Goal: Ask a question

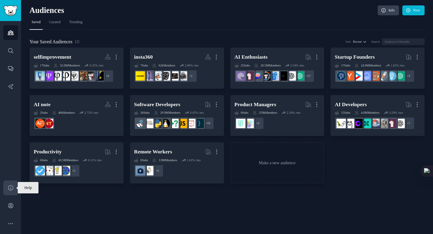
click at [11, 190] on icon "Sidebar" at bounding box center [11, 188] width 6 height 6
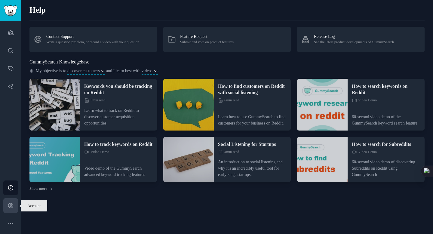
click at [11, 206] on icon "Sidebar" at bounding box center [10, 205] width 5 height 5
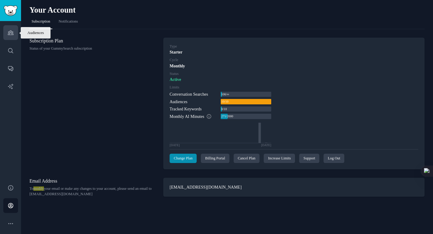
click at [11, 29] on link "Audiences" at bounding box center [10, 32] width 15 height 15
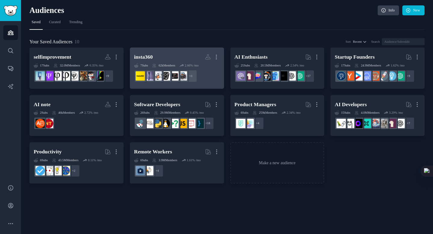
click at [163, 59] on h2 "insta360 More" at bounding box center [177, 57] width 86 height 11
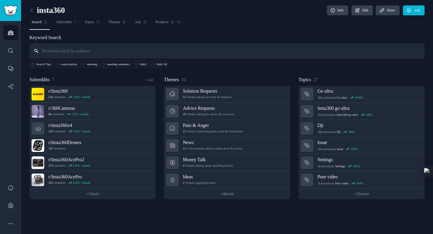
type input "o"
type input "plaud"
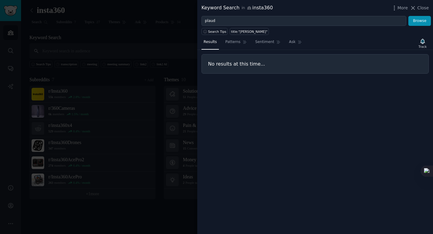
click at [159, 41] on div at bounding box center [216, 117] width 433 height 234
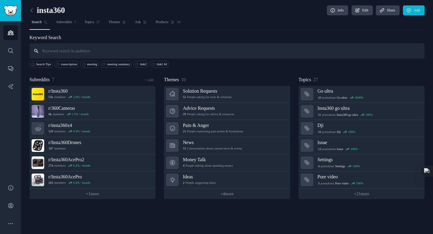
type input "k"
click at [32, 11] on icon at bounding box center [32, 10] width 6 height 6
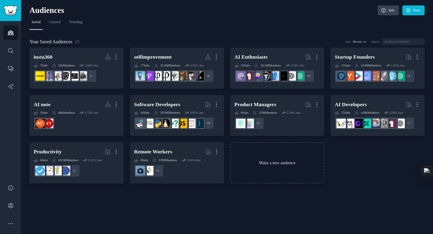
click at [265, 167] on link "Make a new audience" at bounding box center [277, 162] width 94 height 41
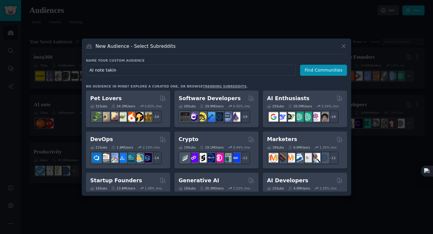
type input "AI note taking"
click button "Find Communities" at bounding box center [323, 70] width 47 height 11
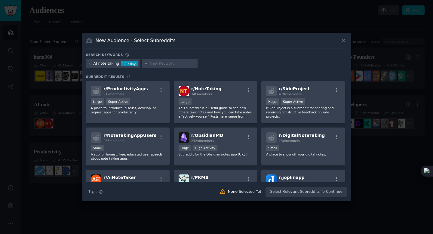
click at [106, 62] on div "AI note taking" at bounding box center [107, 63] width 26 height 5
drag, startPoint x: 96, startPoint y: 64, endPoint x: 121, endPoint y: 64, distance: 25.0
click at [121, 64] on div "AI note taking 1.1 / day" at bounding box center [113, 64] width 54 height 10
copy div "I note taking 1"
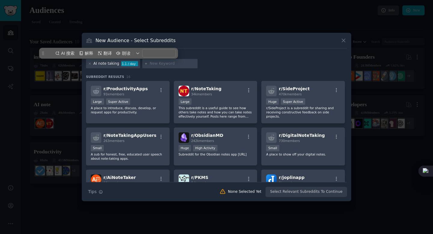
click at [93, 64] on div "AI note taking 1.1 / day" at bounding box center [113, 64] width 54 height 10
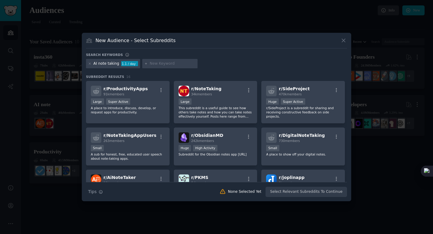
click at [179, 57] on div "Search keywords" at bounding box center [216, 56] width 261 height 6
click at [168, 63] on input "text" at bounding box center [173, 63] width 46 height 5
type input "AI meeting"
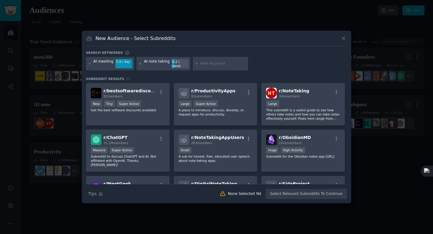
click at [139, 65] on icon at bounding box center [140, 63] width 3 height 3
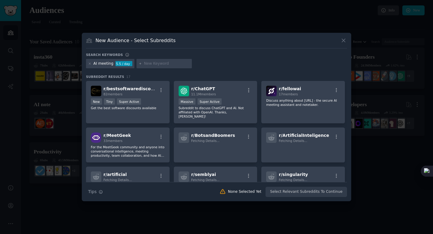
click at [159, 64] on input "text" at bounding box center [167, 63] width 46 height 5
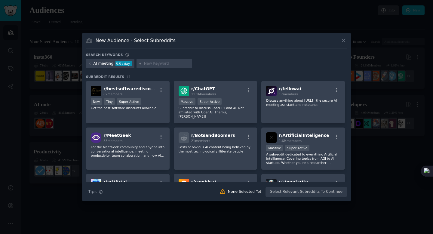
paste input "AI minutes"
type input "AI minutes"
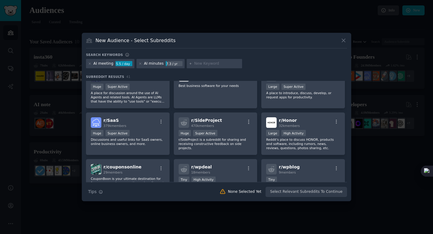
scroll to position [471, 0]
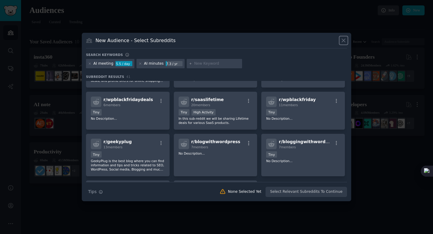
click at [346, 39] on icon at bounding box center [344, 40] width 6 height 6
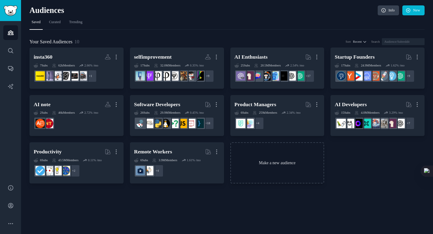
click at [253, 175] on link "Make a new audience" at bounding box center [277, 162] width 94 height 41
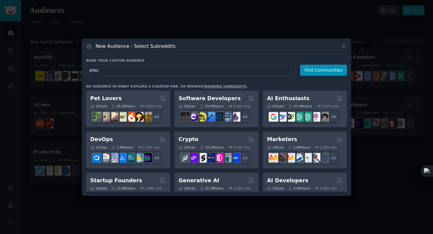
type input "plaud"
click button "Find Communities" at bounding box center [323, 70] width 47 height 11
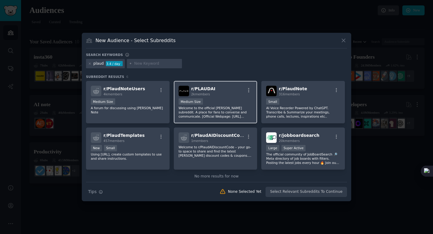
click at [213, 95] on div "r/ PLAUDAI 2k members" at bounding box center [216, 91] width 74 height 11
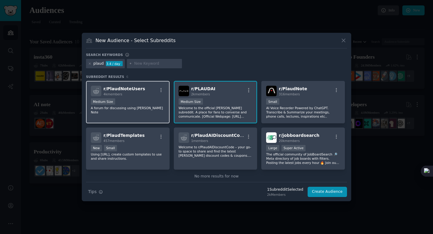
click at [130, 95] on div "4k members" at bounding box center [124, 94] width 42 height 4
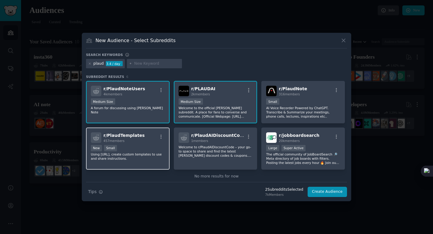
click at [139, 135] on div "r/ PlaudTemplates 457 members" at bounding box center [128, 137] width 74 height 11
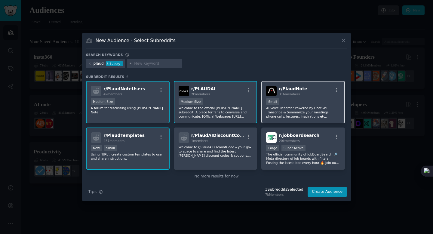
click at [303, 107] on p "AI Voice Recorder Powered by ChatGPT. Transcribe & Summarize your meetings, pho…" at bounding box center [303, 112] width 74 height 13
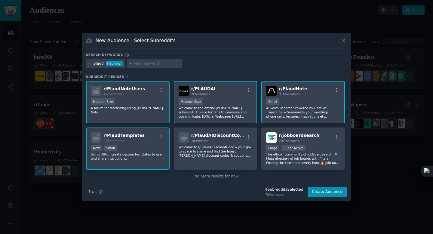
click at [141, 65] on input "text" at bounding box center [157, 63] width 46 height 5
drag, startPoint x: 153, startPoint y: 63, endPoint x: 127, endPoint y: 63, distance: 26.2
click at [127, 63] on div "AI note" at bounding box center [154, 64] width 55 height 10
paste input "AI transcription"
type input "AI transcription"
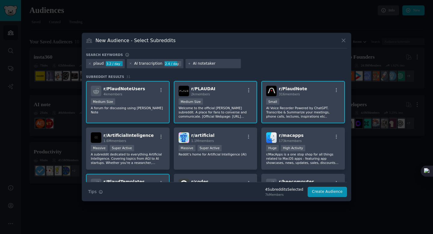
click at [203, 65] on input "AI notetaker" at bounding box center [216, 63] width 46 height 5
type input "AI note taker"
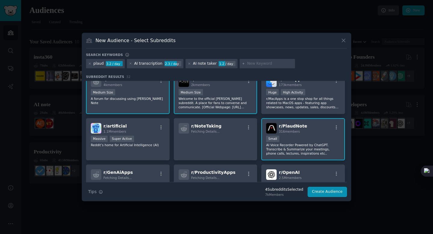
scroll to position [9, 0]
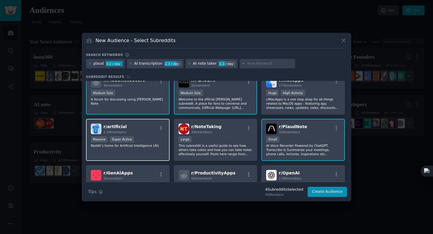
click at [142, 129] on div "r/ artificial 1.1M members" at bounding box center [128, 129] width 74 height 11
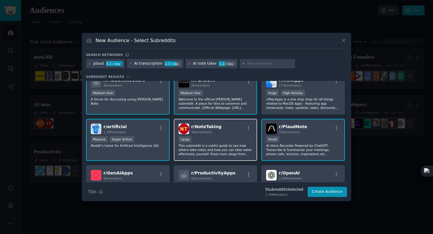
click at [234, 129] on div "r/ NoteTaking 34k members" at bounding box center [216, 129] width 74 height 11
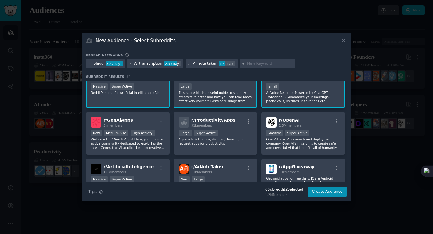
scroll to position [91, 0]
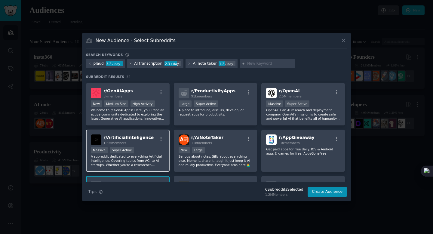
click at [139, 146] on div "r/ ArtificialInteligence 1.6M members Massive Super Active A subreddit dedicate…" at bounding box center [128, 151] width 84 height 42
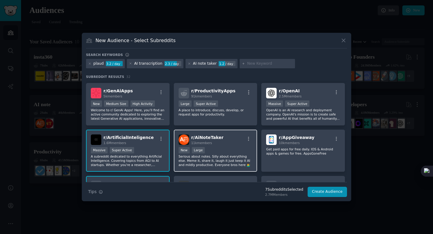
click at [253, 150] on div "r/ AiNoteTaker 11k members New Large Serious about notes. Silly about everythin…" at bounding box center [216, 151] width 84 height 42
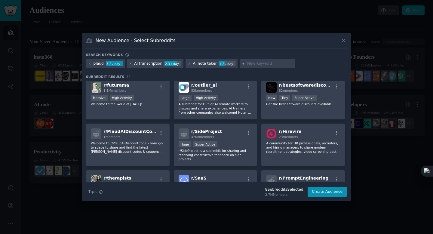
scroll to position [409, 0]
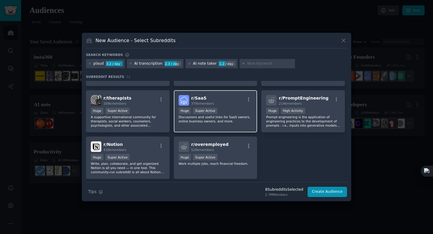
click at [202, 101] on h2 "r/ SaaS 379k members" at bounding box center [202, 100] width 23 height 11
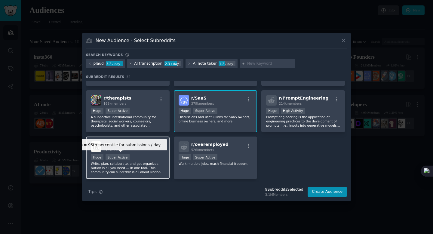
click at [127, 158] on div "Super Active" at bounding box center [118, 157] width 24 height 6
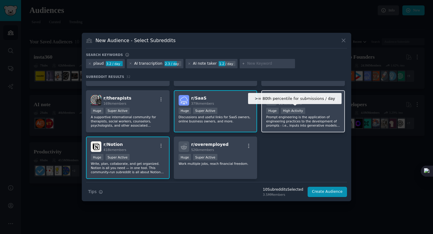
click at [298, 110] on div "High Activity" at bounding box center [293, 111] width 24 height 6
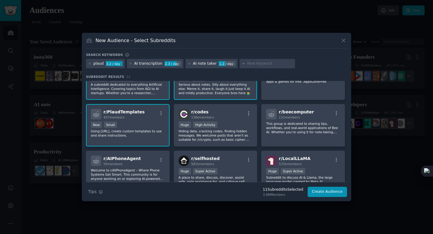
scroll to position [0, 0]
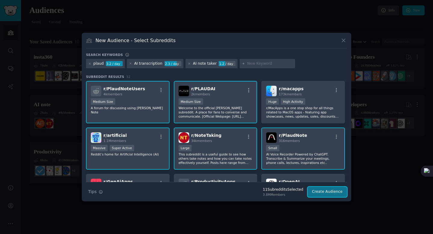
click at [321, 193] on button "Create Audience" at bounding box center [328, 192] width 40 height 10
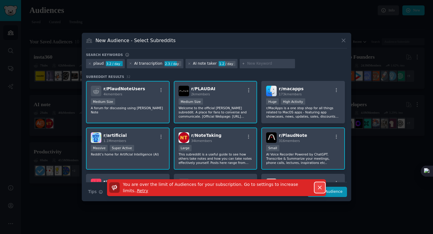
click at [319, 187] on icon "button" at bounding box center [319, 187] width 3 height 3
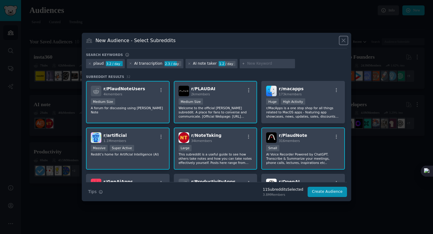
click at [346, 40] on icon at bounding box center [344, 40] width 6 height 6
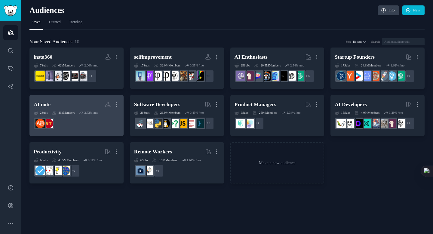
click at [77, 103] on h2 "AI note More" at bounding box center [77, 104] width 86 height 11
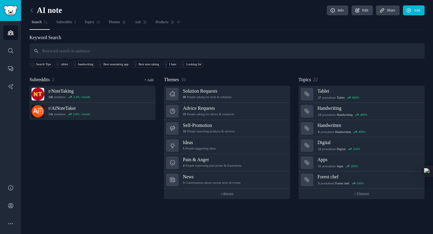
click at [148, 80] on link "+ Add" at bounding box center [148, 80] width 9 height 4
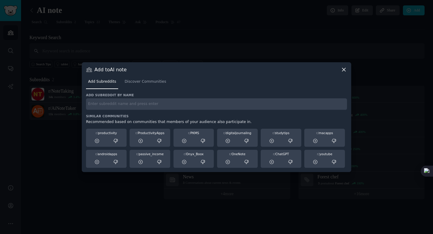
click at [129, 110] on div "Add subreddit by name Similar Communities Recommended based on communities that…" at bounding box center [216, 130] width 261 height 75
click at [128, 103] on input "text" at bounding box center [216, 104] width 261 height 12
type input "plaud"
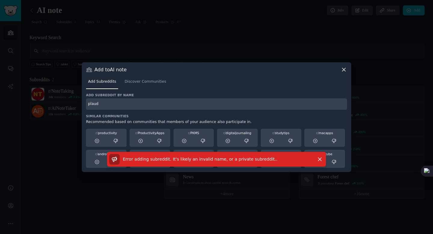
click at [171, 109] on input "plaud" at bounding box center [216, 104] width 261 height 12
click at [320, 158] on icon "button" at bounding box center [320, 159] width 6 height 6
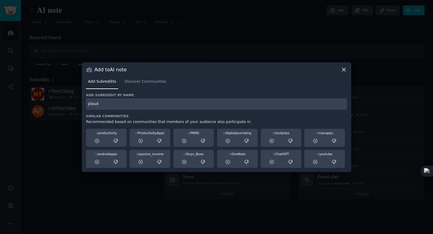
click at [347, 70] on icon at bounding box center [344, 69] width 6 height 6
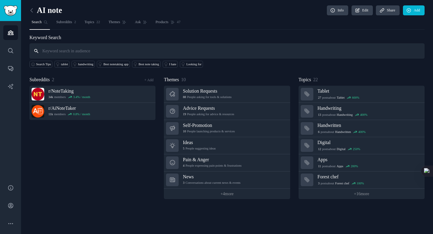
click at [65, 51] on input "text" at bounding box center [226, 50] width 395 height 15
type input "plaud"
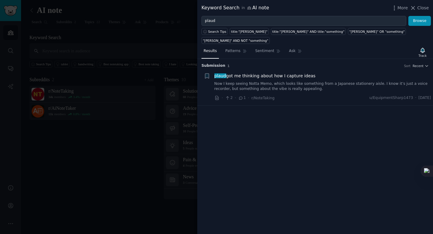
click at [252, 81] on link "Now I keep seeing Notta Memo, which looks like something from a Japanese statio…" at bounding box center [322, 86] width 217 height 11
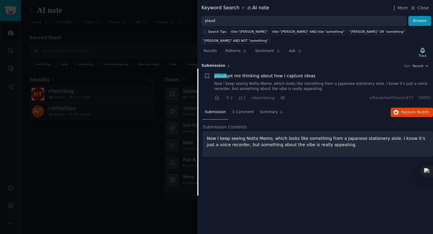
click at [246, 73] on span "[PERSON_NAME] got me thinking about how I capture ideas" at bounding box center [264, 76] width 101 height 6
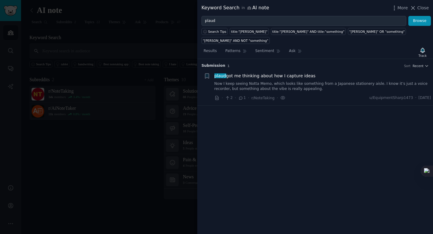
click at [246, 73] on span "[PERSON_NAME] got me thinking about how I capture ideas" at bounding box center [264, 76] width 101 height 6
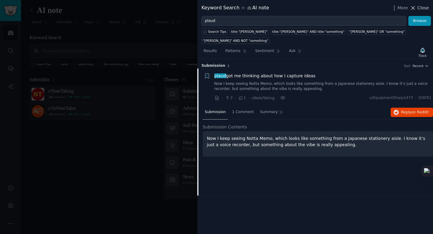
click at [417, 7] on button "Close" at bounding box center [419, 8] width 19 height 6
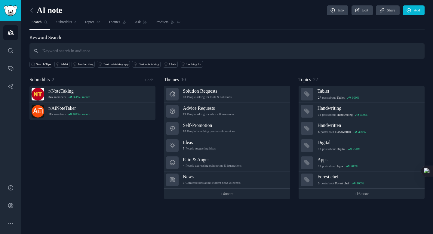
click at [35, 10] on link at bounding box center [33, 11] width 8 height 10
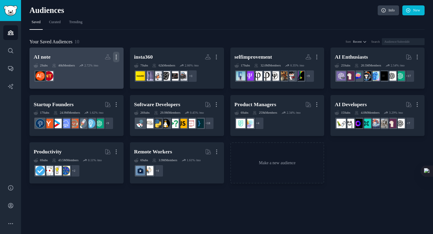
click at [114, 56] on icon "button" at bounding box center [116, 57] width 6 height 6
click at [59, 69] on dd at bounding box center [77, 76] width 86 height 17
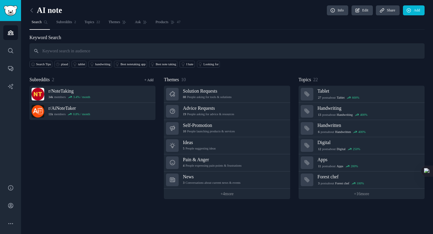
click at [144, 79] on link "+ Add" at bounding box center [148, 80] width 9 height 4
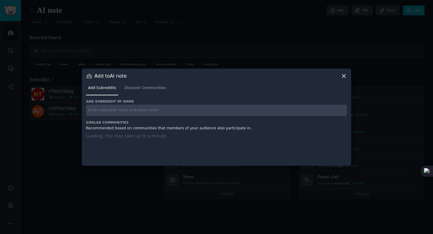
click at [139, 108] on input "text" at bounding box center [216, 111] width 261 height 12
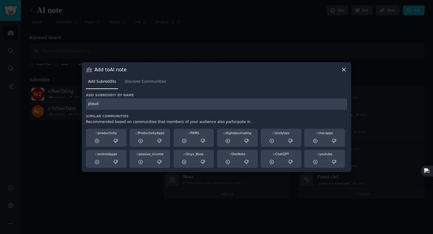
type input "plaud"
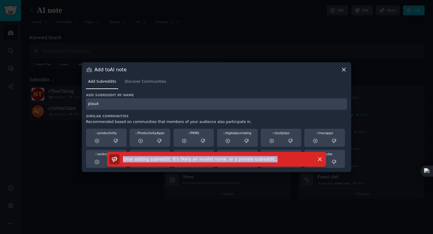
drag, startPoint x: 123, startPoint y: 160, endPoint x: 277, endPoint y: 157, distance: 153.7
click at [277, 157] on div "Error adding subreddit. It's likely an invalid name, or a private subreddit. ." at bounding box center [210, 159] width 203 height 11
copy span "Error adding subreddit. It's likely an invalid name, or a private subreddit. ."
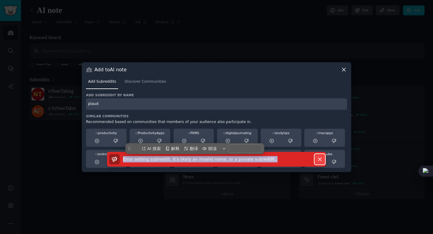
click at [318, 160] on icon "button" at bounding box center [320, 159] width 6 height 6
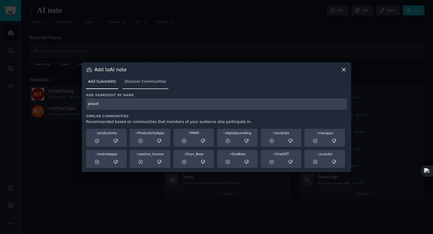
click at [129, 81] on span "Discover Communities" at bounding box center [146, 81] width 42 height 5
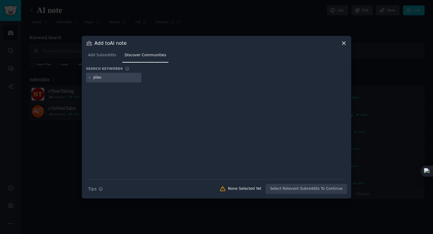
type input "plaud"
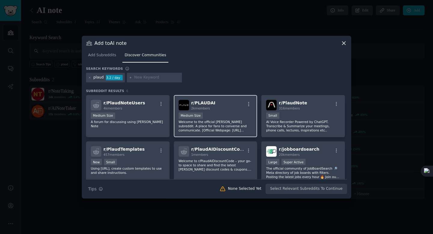
click at [219, 103] on div "r/ PLAUDAI 2k members" at bounding box center [216, 105] width 74 height 11
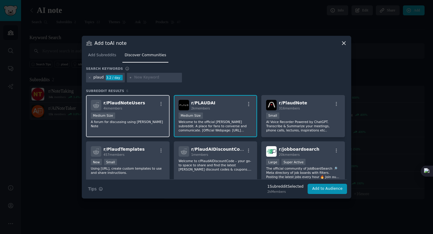
click at [133, 108] on div "4k members" at bounding box center [124, 108] width 42 height 4
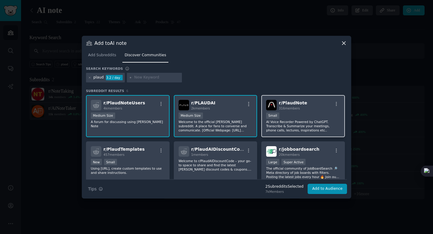
click at [306, 105] on div "r/ PlaudNote 316 members" at bounding box center [303, 105] width 74 height 11
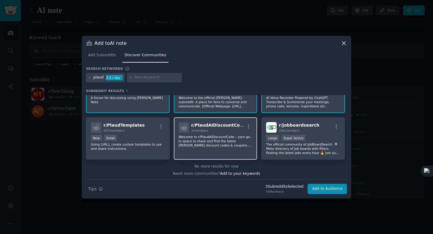
scroll to position [25, 0]
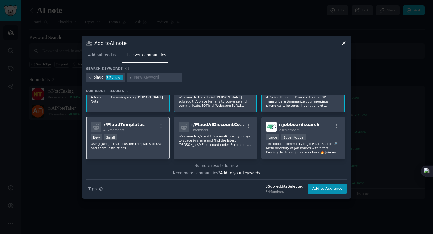
click at [114, 133] on div "r/ PlaudTemplates 457 members New Small Using [URL], create custom templates to…" at bounding box center [128, 138] width 84 height 42
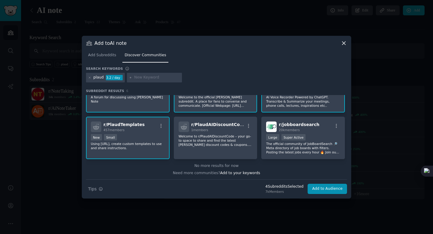
click at [140, 77] on input "text" at bounding box center [157, 77] width 46 height 5
type input "AI transcription"
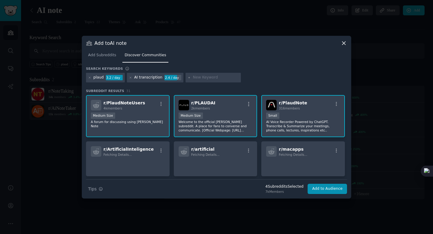
click at [140, 77] on div "AI transcription" at bounding box center [148, 77] width 28 height 5
copy div "transcription"
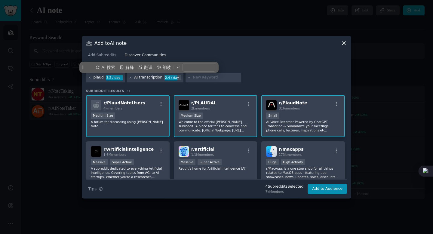
click at [216, 79] on input "text" at bounding box center [216, 77] width 46 height 5
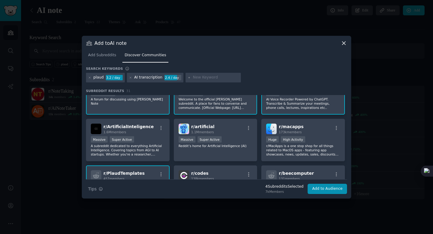
scroll to position [25, 0]
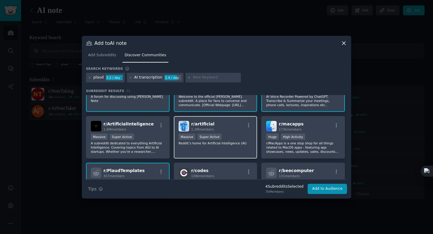
click at [206, 124] on span "r/ artificial" at bounding box center [202, 124] width 23 height 5
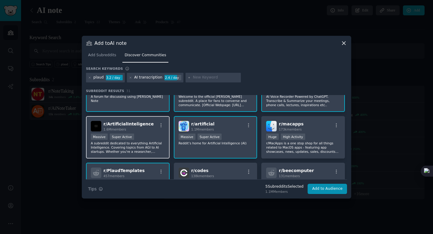
click at [136, 131] on div "1.6M members" at bounding box center [128, 129] width 50 height 4
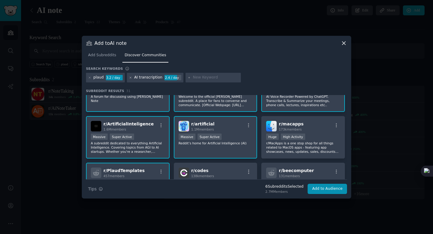
click at [130, 78] on icon at bounding box center [130, 77] width 3 height 3
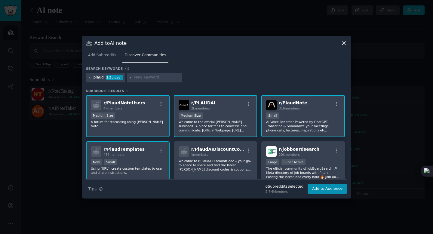
click at [154, 77] on input "text" at bounding box center [157, 77] width 46 height 5
paste input "transcription"
type input "transcription"
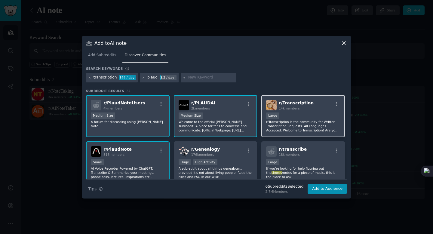
click at [287, 106] on span "14k members" at bounding box center [289, 108] width 21 height 4
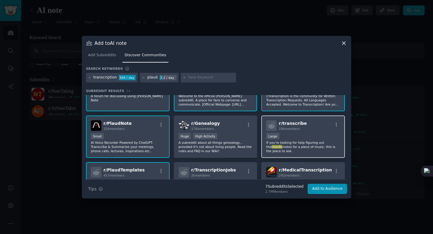
click at [299, 150] on p "If you're looking for help figuring out the chords /notes for a piece of music,…" at bounding box center [303, 146] width 74 height 13
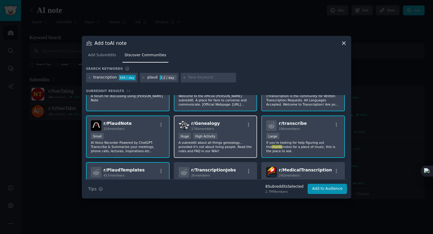
scroll to position [45, 0]
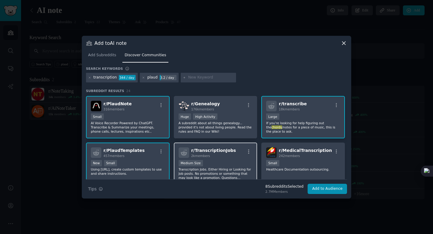
click at [224, 149] on span "r/ TranscriptionJobs" at bounding box center [213, 150] width 45 height 5
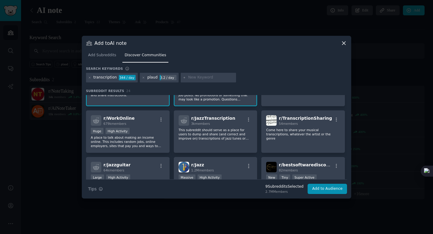
scroll to position [128, 0]
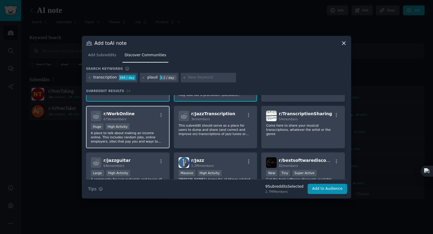
click at [141, 114] on div "r/ WorkOnline 679k members" at bounding box center [128, 116] width 74 height 11
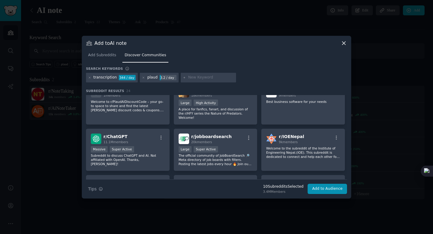
scroll to position [218, 0]
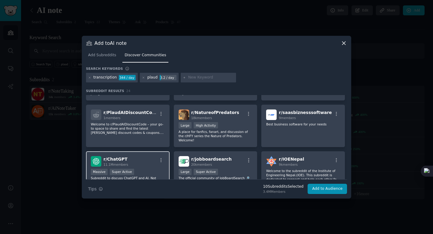
click at [131, 162] on div "r/ ChatGPT 11.1M members" at bounding box center [128, 161] width 74 height 11
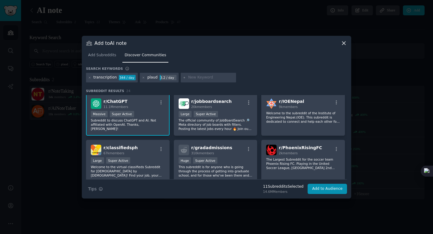
scroll to position [296, 0]
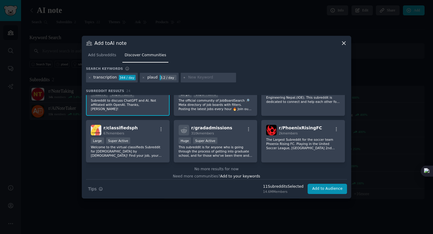
click at [202, 78] on input "text" at bounding box center [211, 77] width 46 height 5
paste input "transcription"
type input "AI transcription"
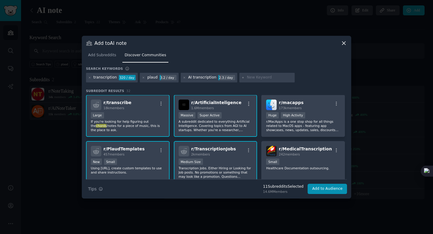
scroll to position [95, 0]
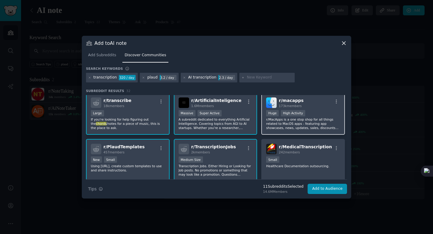
click at [289, 100] on span "r/ macapps" at bounding box center [291, 100] width 25 height 5
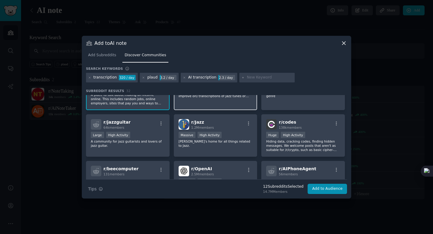
scroll to position [248, 0]
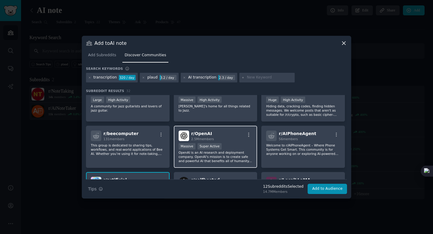
click at [199, 134] on span "r/ OpenAI" at bounding box center [201, 133] width 21 height 5
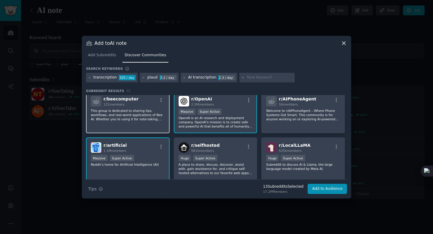
scroll to position [290, 0]
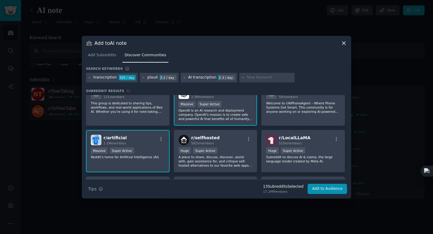
click at [137, 142] on div "r/ artificial 1.1M members" at bounding box center [128, 140] width 74 height 11
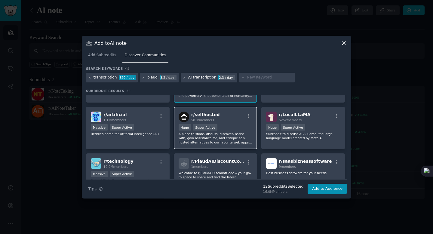
scroll to position [317, 0]
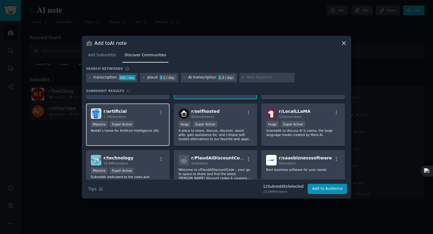
click at [153, 126] on div "Massive Super Active" at bounding box center [128, 125] width 74 height 8
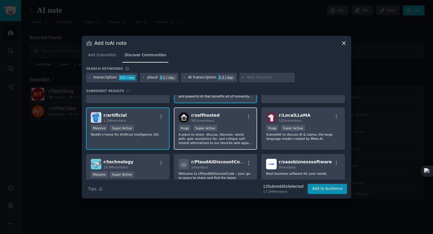
scroll to position [312, 0]
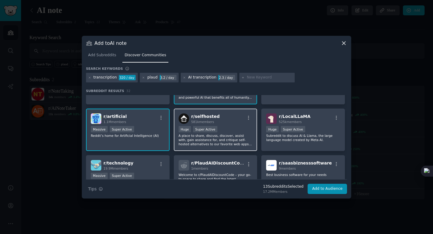
click at [218, 114] on div "r/ selfhosted 581k members" at bounding box center [216, 118] width 74 height 11
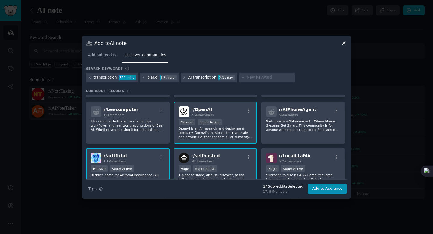
scroll to position [239, 0]
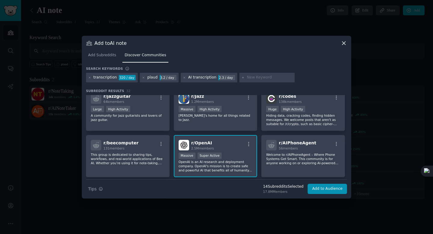
click at [261, 78] on input "text" at bounding box center [270, 77] width 46 height 5
type input "AI"
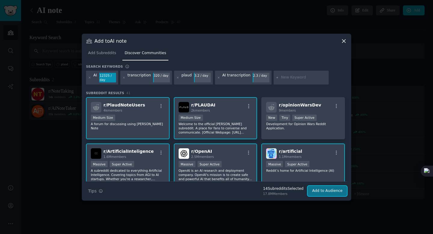
click at [319, 192] on button "Add to Audience" at bounding box center [327, 191] width 39 height 10
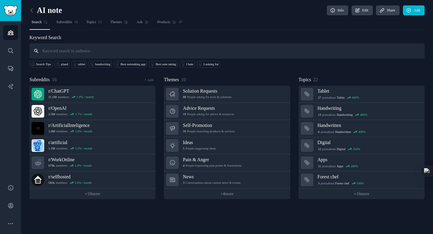
click at [80, 51] on input "text" at bounding box center [226, 50] width 395 height 15
click at [70, 52] on input "text" at bounding box center [226, 50] width 395 height 15
click at [159, 54] on input "text" at bounding box center [226, 50] width 395 height 15
type input "notetaking"
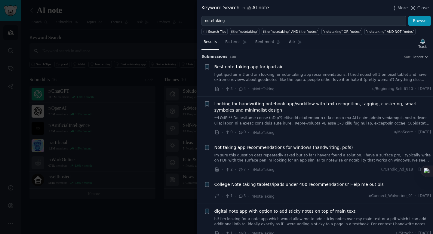
click at [325, 104] on span "Looking for handwriting notebook app/workflow with text recognition, tagging, c…" at bounding box center [322, 107] width 217 height 13
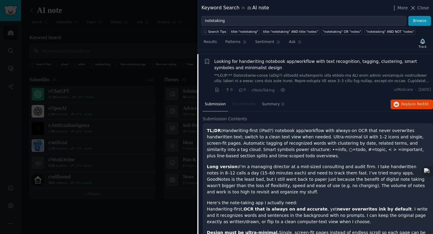
scroll to position [47, 0]
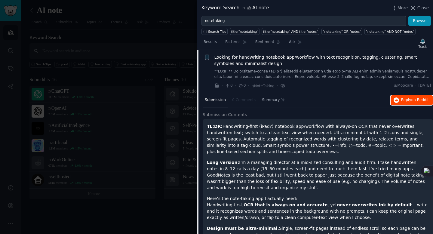
click at [408, 100] on span "Reply on Reddit" at bounding box center [415, 99] width 28 height 5
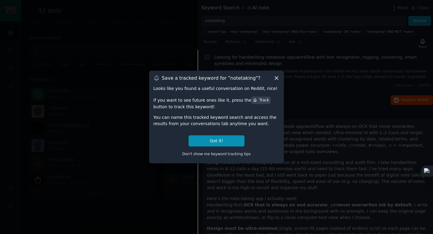
click at [275, 79] on icon at bounding box center [276, 78] width 6 height 6
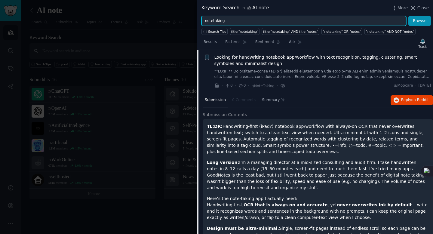
click at [233, 22] on input "notetaking" at bounding box center [304, 21] width 205 height 10
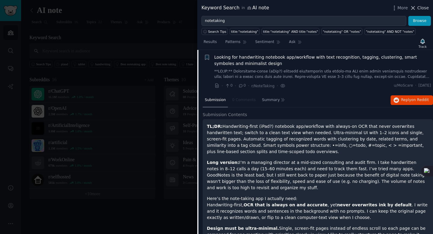
click at [418, 7] on span "Close" at bounding box center [423, 8] width 11 height 6
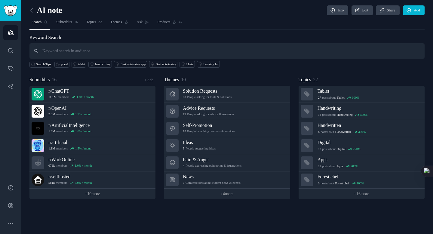
click at [85, 196] on link "+ 10 more" at bounding box center [92, 194] width 126 height 11
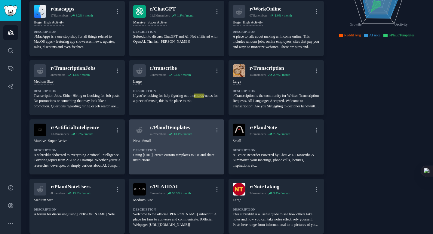
scroll to position [189, 0]
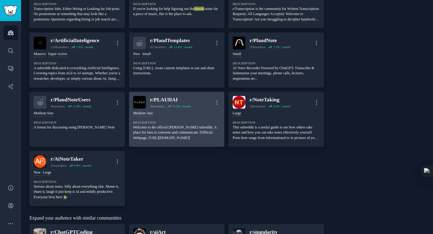
click at [151, 101] on div "r/ PLAUDAI" at bounding box center [170, 100] width 41 height 8
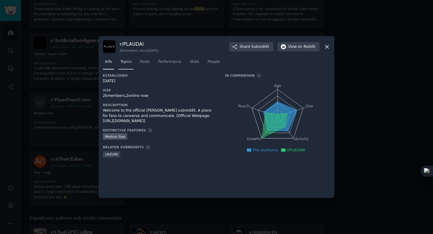
click at [124, 61] on span "Topics" at bounding box center [125, 61] width 11 height 5
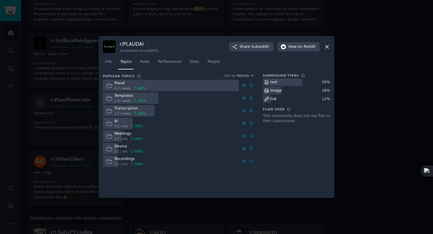
click at [119, 98] on div "Templates" at bounding box center [131, 95] width 32 height 5
click at [300, 48] on span "on Reddit" at bounding box center [306, 46] width 17 height 5
click at [87, 24] on div at bounding box center [216, 117] width 433 height 234
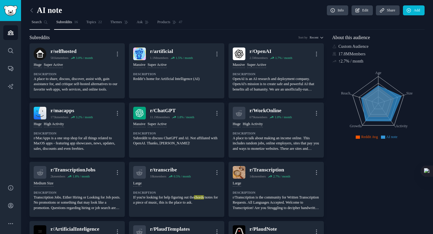
click at [44, 20] on link "Search" at bounding box center [39, 23] width 20 height 12
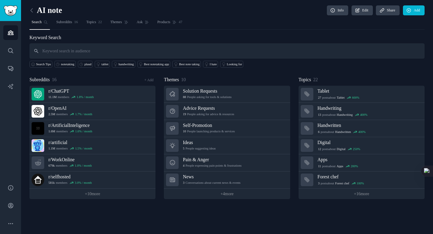
click at [55, 54] on input "text" at bounding box center [226, 50] width 395 height 15
click at [96, 25] on span "Topics" at bounding box center [91, 22] width 10 height 5
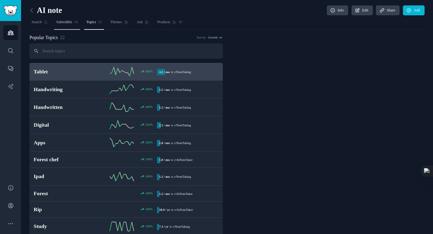
click at [70, 25] on link "Subreddits 16" at bounding box center [67, 23] width 26 height 12
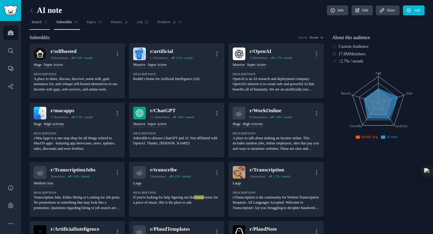
click at [36, 22] on span "Search" at bounding box center [37, 22] width 10 height 5
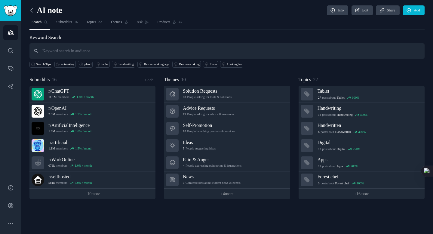
click at [32, 11] on icon at bounding box center [32, 10] width 6 height 6
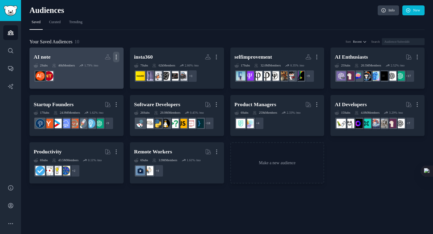
click at [114, 54] on icon "button" at bounding box center [116, 57] width 6 height 6
click at [63, 58] on h2 "AI note Custom Audience More View Delete" at bounding box center [77, 57] width 86 height 11
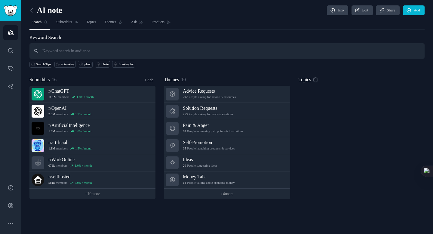
click at [152, 80] on link "+ Add" at bounding box center [148, 80] width 9 height 4
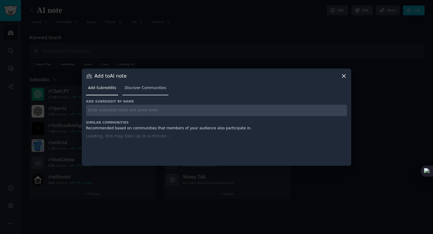
click at [138, 86] on span "Discover Communities" at bounding box center [146, 87] width 42 height 5
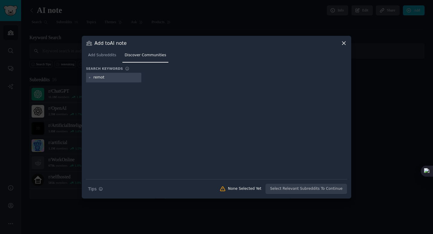
type input "remote"
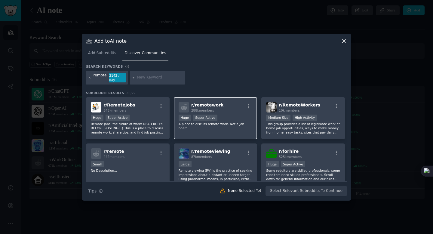
click at [226, 110] on div "r/ remotework 288k members" at bounding box center [216, 107] width 74 height 11
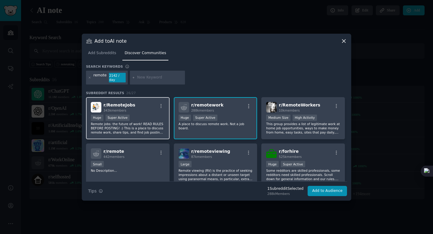
click at [110, 104] on span "r/ RemoteJobs" at bounding box center [119, 105] width 32 height 5
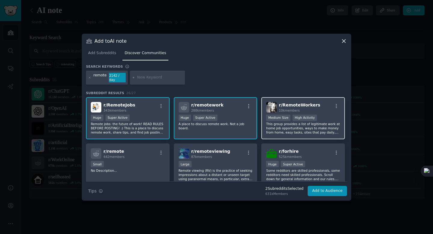
click at [276, 105] on div "r/ RemoteWorkers 10k members" at bounding box center [303, 107] width 74 height 11
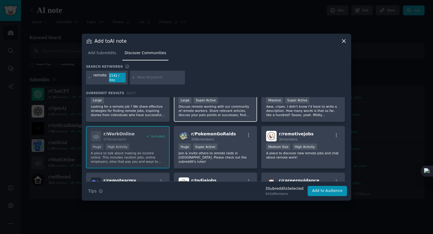
scroll to position [111, 0]
click at [143, 77] on input "text" at bounding box center [160, 77] width 46 height 5
type input "work from home"
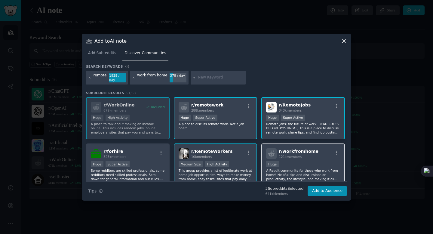
click at [291, 149] on span "r/ workfromhome" at bounding box center [299, 151] width 40 height 5
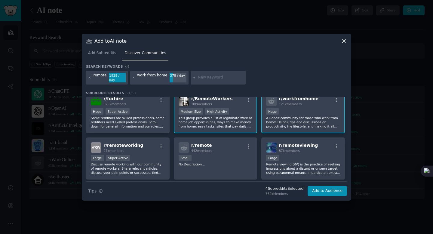
scroll to position [53, 0]
click at [131, 145] on h2 "r/ remoteworking 27k members" at bounding box center [123, 147] width 40 height 11
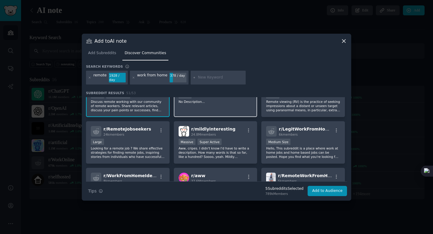
scroll to position [159, 0]
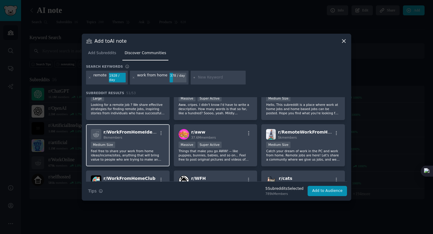
click at [132, 135] on div "8k members" at bounding box center [130, 137] width 54 height 4
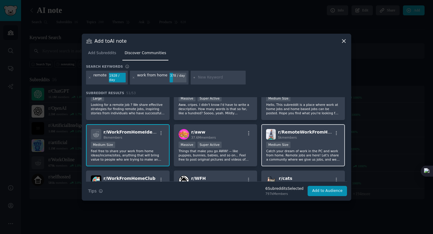
scroll to position [174, 0]
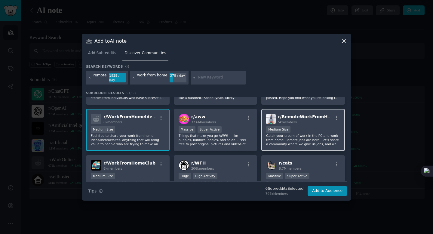
click at [297, 126] on div "1000 - 10,000 members Medium Size" at bounding box center [303, 130] width 74 height 8
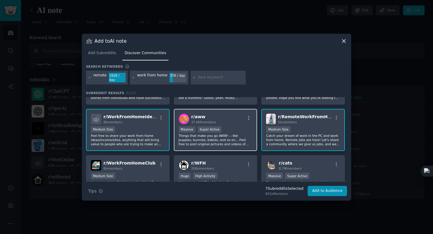
scroll to position [201, 0]
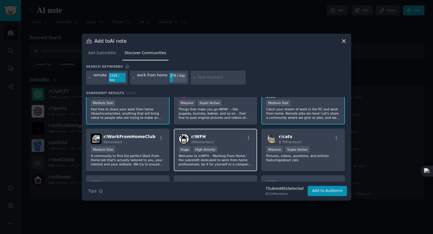
click at [230, 136] on div "r/ WFH 206k members" at bounding box center [216, 139] width 74 height 11
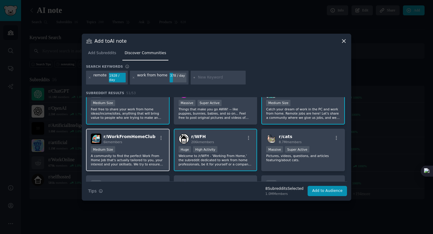
click at [138, 136] on span "r/ WorkFromHomeClub" at bounding box center [129, 136] width 52 height 5
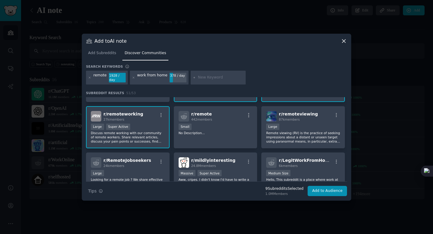
scroll to position [91, 0]
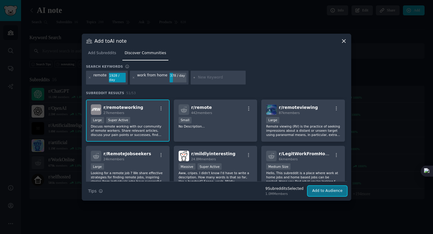
click at [319, 186] on button "Add to Audience" at bounding box center [327, 191] width 39 height 10
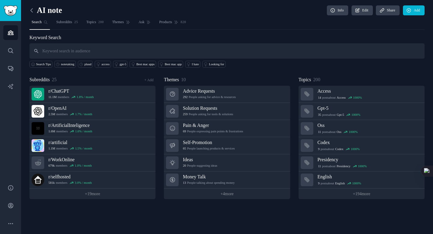
click at [33, 12] on icon at bounding box center [32, 10] width 6 height 6
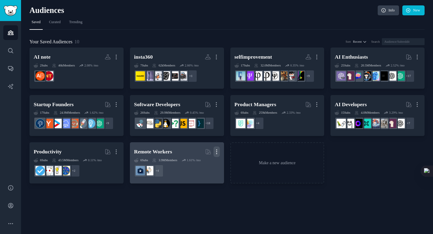
click at [219, 155] on icon "button" at bounding box center [217, 152] width 6 height 6
click at [205, 162] on p "Delete" at bounding box center [201, 164] width 11 height 6
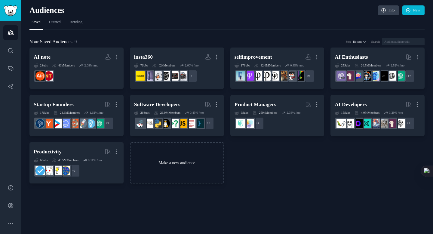
click at [172, 158] on link "Make a new audience" at bounding box center [177, 162] width 94 height 41
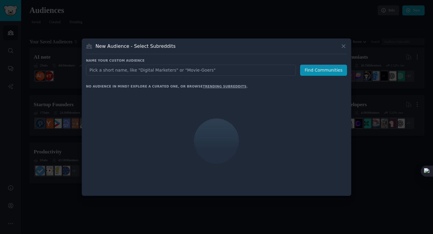
click at [161, 71] on input "text" at bounding box center [191, 70] width 210 height 11
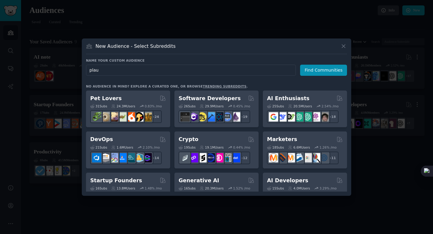
type input "plaud"
click button "Find Communities" at bounding box center [323, 70] width 47 height 11
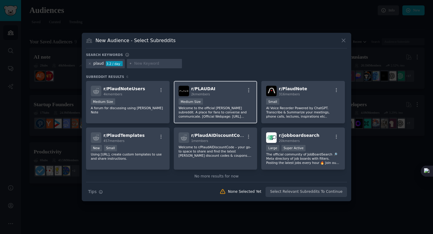
click at [192, 91] on span "r/ PLAUDAI" at bounding box center [203, 88] width 24 height 5
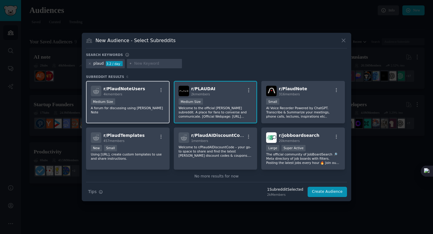
click at [131, 91] on span "r/ PlaudNoteUsers" at bounding box center [124, 88] width 42 height 5
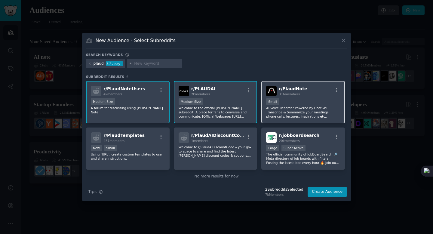
click at [304, 93] on div "r/ PlaudNote 316 members" at bounding box center [303, 91] width 74 height 11
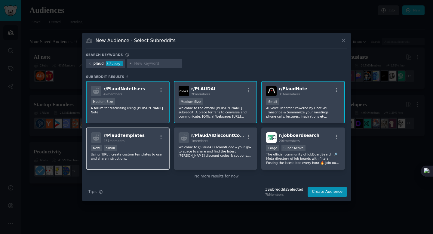
click at [143, 147] on div "New Small" at bounding box center [128, 149] width 74 height 8
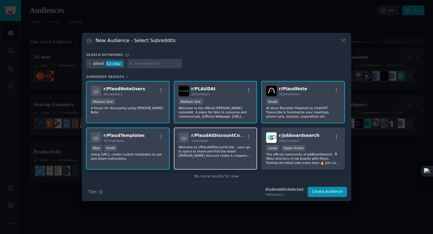
scroll to position [9, 0]
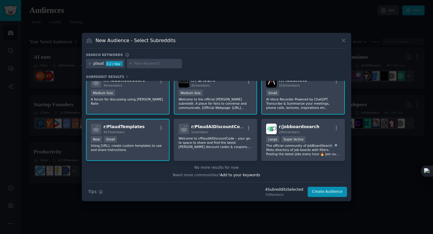
click at [135, 66] on input "text" at bounding box center [157, 63] width 46 height 5
type input "plaudAI"
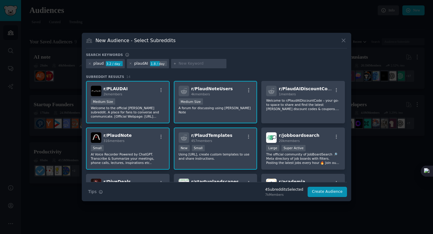
click at [182, 62] on input "text" at bounding box center [202, 63] width 46 height 5
type input "notta"
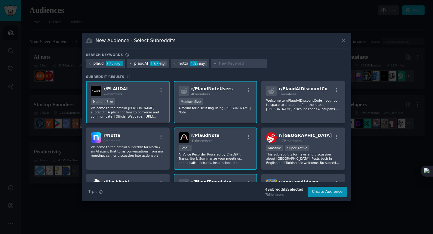
click at [174, 63] on icon at bounding box center [174, 63] width 3 height 3
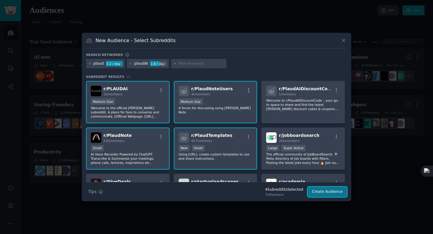
click at [322, 190] on button "Create Audience" at bounding box center [328, 192] width 40 height 10
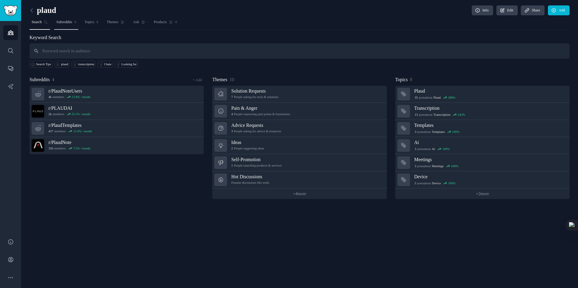
click at [69, 24] on span "Subreddits" at bounding box center [64, 22] width 16 height 5
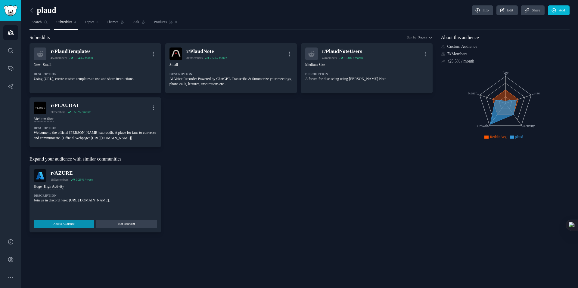
click at [42, 23] on span "Search" at bounding box center [37, 22] width 10 height 5
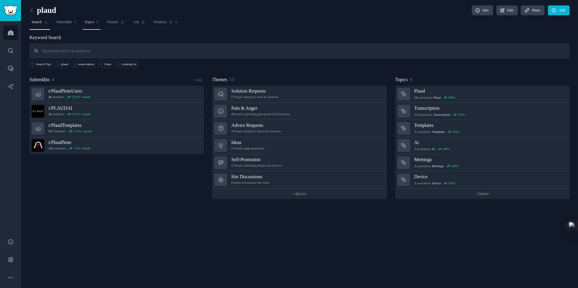
click at [94, 22] on span "Topics" at bounding box center [90, 22] width 10 height 5
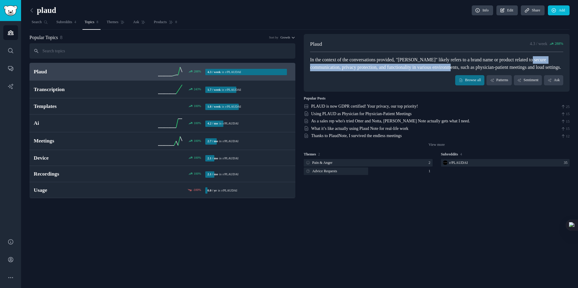
drag, startPoint x: 310, startPoint y: 66, endPoint x: 488, endPoint y: 66, distance: 177.5
click at [433, 66] on div "In the context of the conversations provided, "[PERSON_NAME]" likely refers to …" at bounding box center [436, 63] width 253 height 15
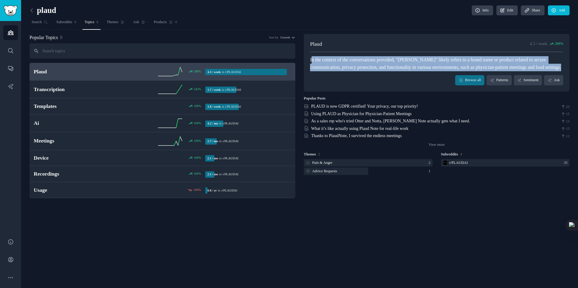
drag, startPoint x: 310, startPoint y: 60, endPoint x: 357, endPoint y: 79, distance: 49.8
click at [357, 79] on div "[PERSON_NAME] 4.3 / week 288 % In the context of the conversations provided, "[…" at bounding box center [437, 63] width 266 height 58
copy div "n the context of the conversations provided, "[PERSON_NAME]" likely refers to a…"
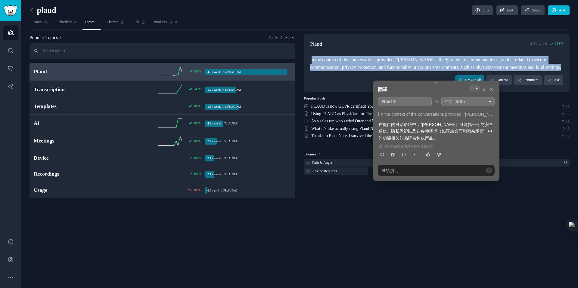
click at [359, 80] on div "[PERSON_NAME] 4.3 / week 288 % In the context of the conversations provided, "[…" at bounding box center [437, 63] width 266 height 58
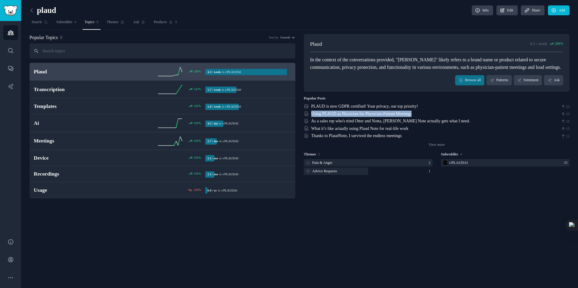
drag, startPoint x: 309, startPoint y: 121, endPoint x: 433, endPoint y: 120, distance: 124.2
click at [433, 117] on div "Using [PERSON_NAME] as Physician for Physician-Patient Meetings 15" at bounding box center [437, 114] width 266 height 6
copy div "Using PLAUD as Physician for Physician-Patient Meetings"
click at [351, 219] on div "[PERSON_NAME] Info Edit Share Add Search Subreddits 4 Topics 8 Themes Ask Produ…" at bounding box center [299, 144] width 556 height 288
click at [433, 85] on link "Ask" at bounding box center [553, 80] width 19 height 10
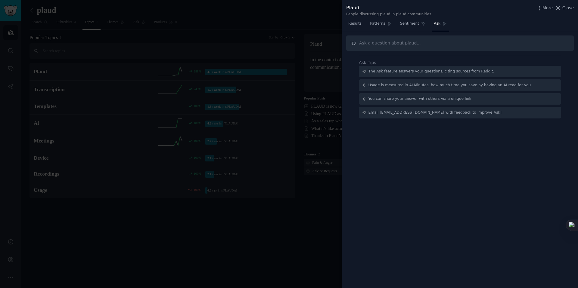
click at [375, 46] on input "text" at bounding box center [459, 42] width 227 height 15
type input "what is the tedious and struggle things when people use the plaud"
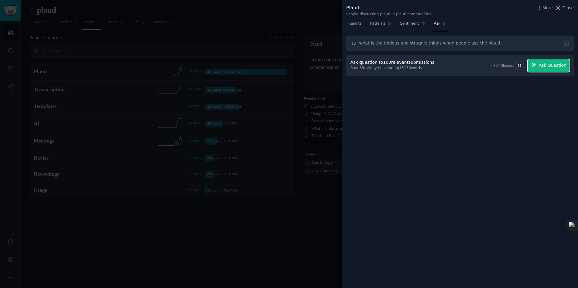
click at [433, 67] on span "Ask Question" at bounding box center [552, 65] width 28 height 6
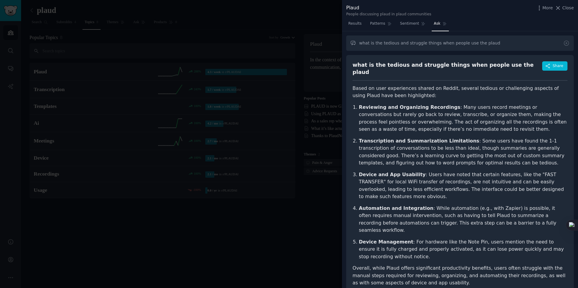
click at [361, 125] on p "Reviewing and Organizing Recordings : Many users record meetings or conversatio…" at bounding box center [463, 118] width 208 height 29
drag, startPoint x: 358, startPoint y: 111, endPoint x: 442, endPoint y: 112, distance: 83.3
click at [433, 112] on ol "Reviewing and Organizing Recordings : Many users record meetings or conversatio…" at bounding box center [459, 182] width 215 height 157
click at [433, 112] on p "Reviewing and Organizing Recordings : Many users record meetings or conversatio…" at bounding box center [463, 118] width 208 height 29
copy p "rarely go back to review, transcribe, or"
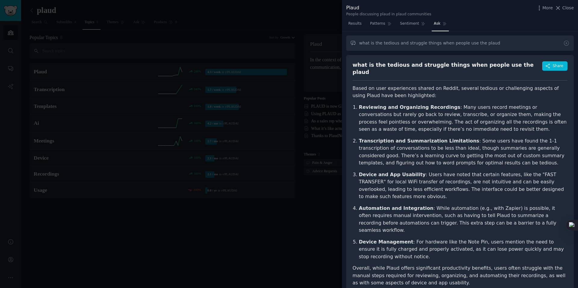
click at [419, 125] on p "Reviewing and Organizing Recordings : Many users record meetings or conversatio…" at bounding box center [463, 118] width 208 height 29
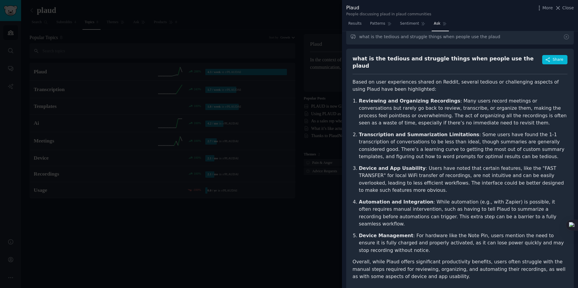
scroll to position [5, 0]
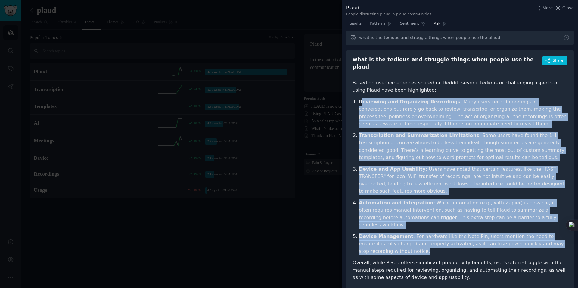
drag, startPoint x: 363, startPoint y: 98, endPoint x: 476, endPoint y: 232, distance: 175.5
click at [433, 234] on ol "Reviewing and Organizing Recordings : Many users record meetings or conversatio…" at bounding box center [459, 176] width 215 height 157
copy ol "loremips dol Sitametcon Adipiscing : Elit seddo eiusmo temporin ut laboreetdolo…"
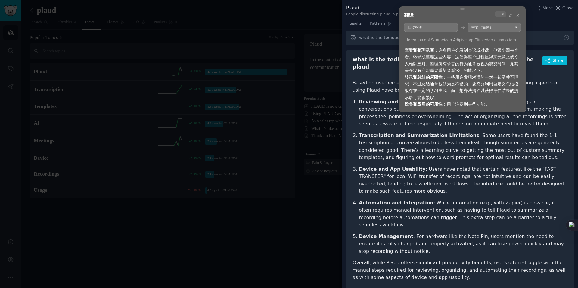
click at [433, 75] on div "查看和整理录音 ：许多用户会录制会议或对话，但很少回去查看、转录或整理这些内容，这使得整个过程显得毫无意义或令人难以应对。整理所有录音的行为通常被视为浪费时间…" at bounding box center [462, 77] width 116 height 61
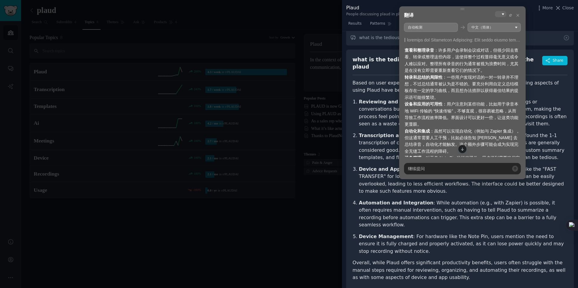
scroll to position [10, 0]
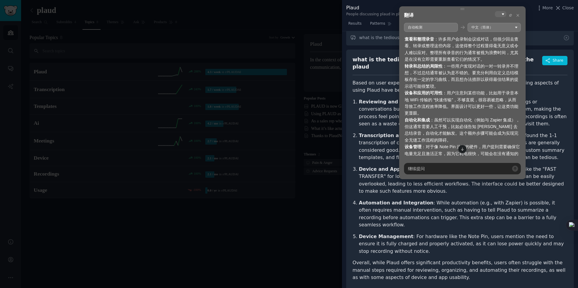
drag, startPoint x: 423, startPoint y: 73, endPoint x: 456, endPoint y: 82, distance: 34.1
click at [433, 82] on div "查看和整理录音 ：许多用户会录制会议或对话，但很少回去查看、转录或整理这些内容，这使得整个过程显得毫无意义或令人难以应对。整理所有录音的行为通常被视为浪费时间…" at bounding box center [462, 100] width 116 height 128
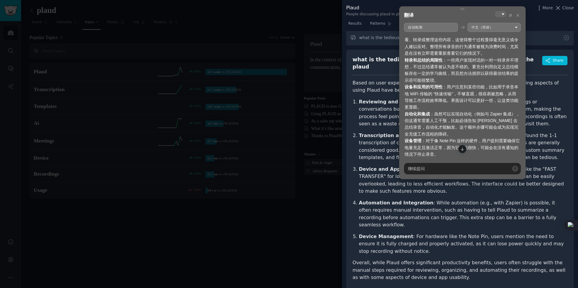
click at [433, 76] on div "查看和整理录音 ：许多用户会录制会议或对话，但很少回去查看、转录或整理这些内容，这使得整个过程显得毫无意义或令人难以应对。整理所有录音的行为通常被视为浪费时间…" at bounding box center [462, 94] width 116 height 128
click at [433, 90] on div "查看和整理录音 ：许多用户会录制会议或对话，但很少回去查看、转录或整理这些内容，这使得整个过程显得毫无意义或令人难以应对。整理所有录音的行为通常被视为浪费时间…" at bounding box center [462, 92] width 116 height 128
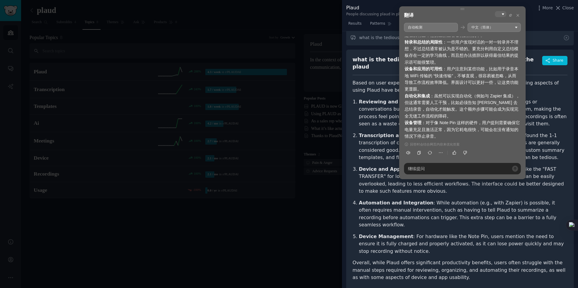
drag, startPoint x: 405, startPoint y: 68, endPoint x: 452, endPoint y: 90, distance: 51.7
click at [433, 90] on div "查看和整理录音 ：许多用户会录制会议或对话，但很少回去查看、转录或整理这些内容，这使得整个过程显得毫无意义或令人难以应对。整理所有录音的行为通常被视为浪费时间…" at bounding box center [462, 76] width 116 height 128
click at [433, 79] on div "查看和整理录音 ：许多用户会录制会议或对话，但很少回去查看、转录或整理这些内容，这使得整个过程显得毫无意义或令人难以应对。整理所有录音的行为通常被视为浪费时间…" at bounding box center [462, 76] width 116 height 128
drag, startPoint x: 458, startPoint y: 71, endPoint x: 501, endPoint y: 71, distance: 42.7
click at [433, 71] on div "查看和整理录音 ：许多用户会录制会议或对话，但很少回去查看、转录或整理这些内容，这使得整个过程显得毫无意义或令人难以应对。整理所有录音的行为通常被视为浪费时间…" at bounding box center [462, 76] width 116 height 128
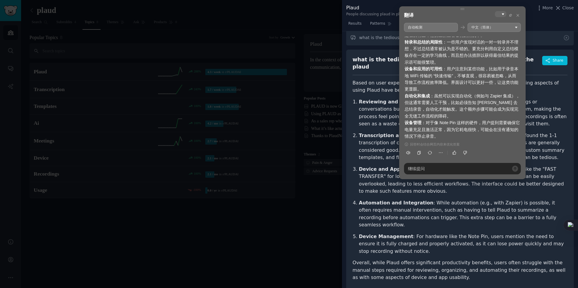
click at [433, 71] on div "查看和整理录音 ：许多用户会录制会议或对话，但很少回去查看、转录或整理这些内容，这使得整个过程显得毫无意义或令人难以应对。整理所有录音的行为通常被视为浪费时间…" at bounding box center [462, 76] width 116 height 128
drag, startPoint x: 408, startPoint y: 69, endPoint x: 454, endPoint y: 85, distance: 48.6
click at [433, 85] on div "查看和整理录音 ：许多用户会录制会议或对话，但很少回去查看、转录或整理这些内容，这使得整个过程显得毫无意义或令人难以应对。整理所有录音的行为通常被视为浪费时间…" at bounding box center [462, 76] width 116 height 128
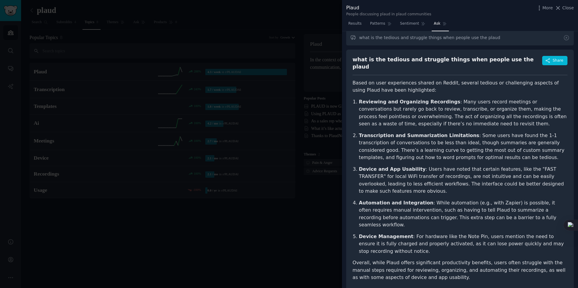
click at [393, 108] on p "Reviewing and Organizing Recordings : Many users record meetings or conversatio…" at bounding box center [463, 112] width 208 height 29
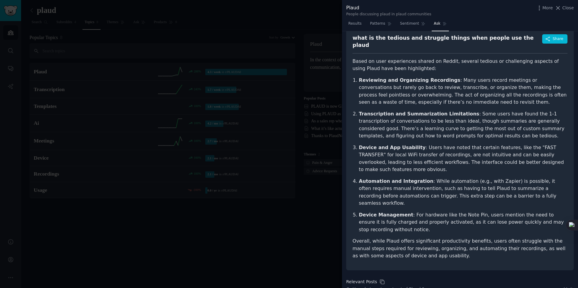
scroll to position [21, 0]
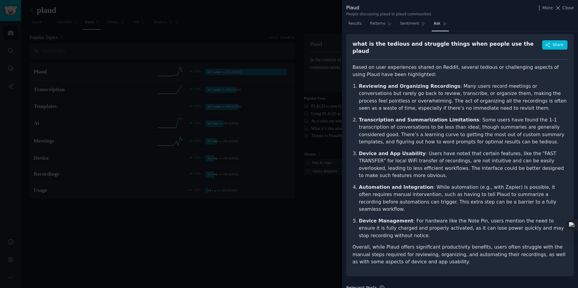
click at [194, 217] on div at bounding box center [289, 144] width 578 height 288
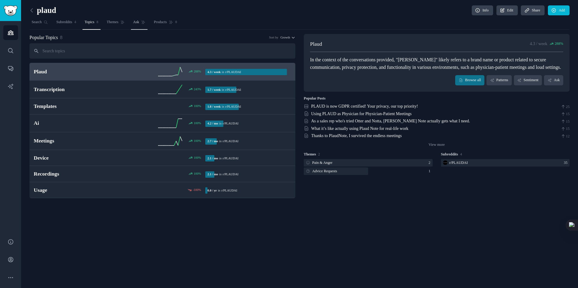
click at [144, 25] on link "Ask" at bounding box center [139, 23] width 17 height 12
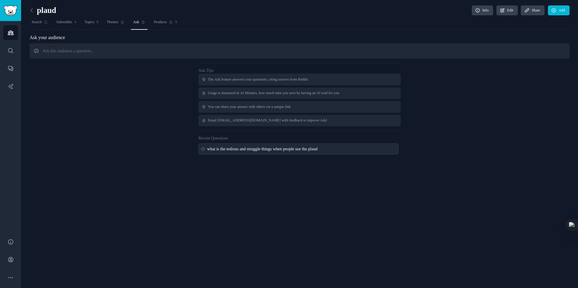
click at [257, 152] on div "what is the tedious and struggle things when people use the plaud" at bounding box center [262, 149] width 110 height 6
type input "what is the tedious and struggle things when people use the plaud"
click at [269, 147] on div "what is the tedious and struggle things when people use the plaud" at bounding box center [262, 149] width 110 height 6
type input "what is the tedious and struggle things when people use the plaud"
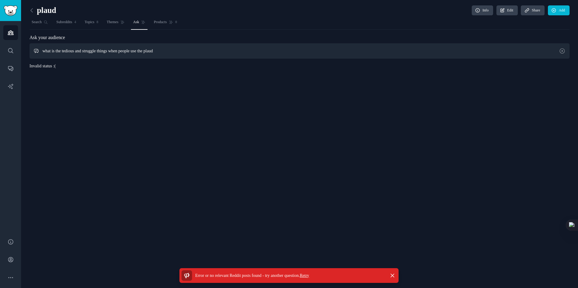
click at [159, 54] on input "what is the tedious and struggle things when people use the plaud" at bounding box center [299, 50] width 540 height 15
click at [255, 54] on input "what is the tedious and struggle things when people use the plaud" at bounding box center [299, 50] width 540 height 15
click at [119, 24] on span "Themes" at bounding box center [113, 22] width 12 height 5
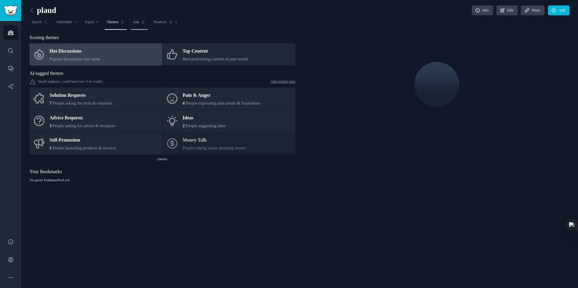
click at [145, 25] on link "Ask" at bounding box center [139, 23] width 17 height 12
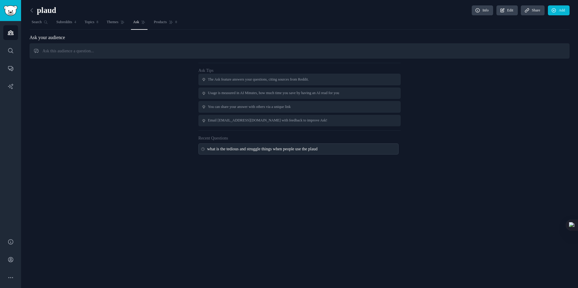
click at [217, 148] on div "what is the tedious and struggle things when people use the plaud" at bounding box center [262, 149] width 110 height 6
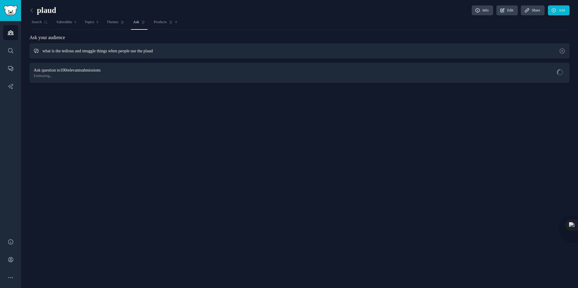
click at [66, 51] on input "what is the tedious and struggle things when people use the plaud" at bounding box center [299, 50] width 540 height 15
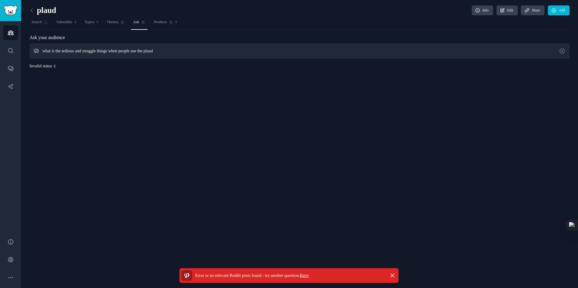
click at [178, 51] on input "what is the tedious and struggle things when people use the plaud" at bounding box center [299, 50] width 540 height 15
type input "what is the tedious and struggle things when people use the plaud？"
drag, startPoint x: 30, startPoint y: 66, endPoint x: 84, endPoint y: 66, distance: 53.5
click at [84, 66] on div "Ask your audience what is the tedious and struggle things when people use the p…" at bounding box center [299, 51] width 540 height 35
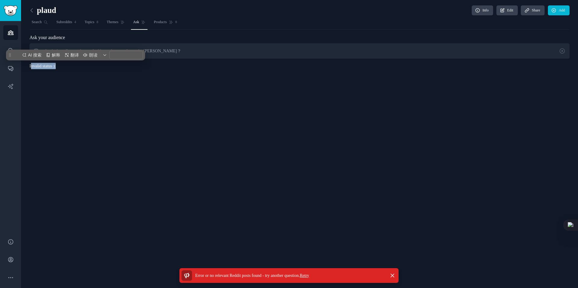
copy div "nvalid status :("
click at [78, 67] on div "Ask your audience what is the tedious and struggle things when people use the p…" at bounding box center [299, 51] width 540 height 35
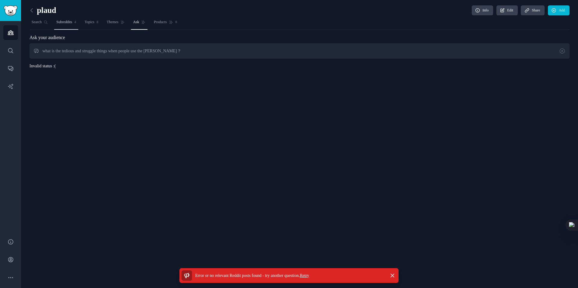
click at [72, 23] on span "Subreddits" at bounding box center [64, 22] width 16 height 5
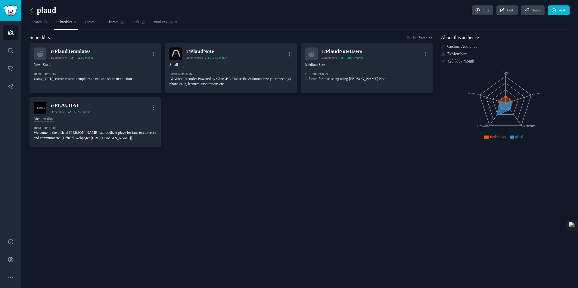
click at [32, 10] on icon at bounding box center [32, 10] width 6 height 6
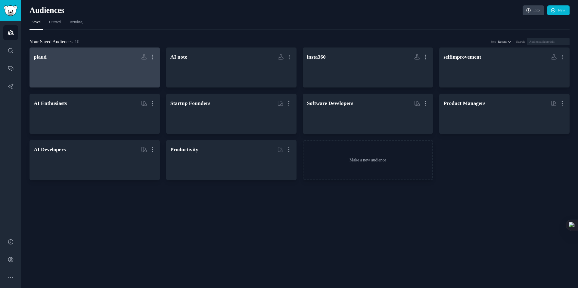
click at [92, 63] on div at bounding box center [95, 72] width 122 height 21
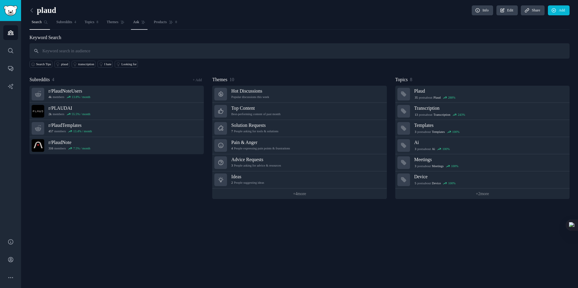
click at [139, 21] on span "Ask" at bounding box center [136, 22] width 6 height 5
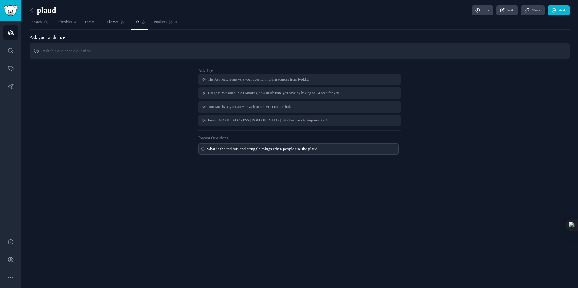
click at [234, 151] on div "what is the tedious and struggle things when people use the plaud" at bounding box center [262, 149] width 110 height 6
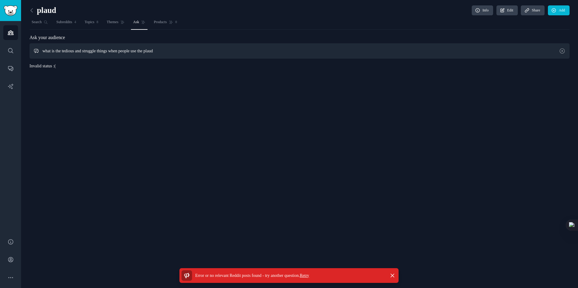
click at [122, 49] on input "what is the tedious and struggle things when people use the plaud" at bounding box center [299, 50] width 540 height 15
drag, startPoint x: 147, startPoint y: 52, endPoint x: 210, endPoint y: 52, distance: 63.2
click at [210, 52] on input "what is the tedious and struggle things when people use the plaud" at bounding box center [299, 50] width 540 height 15
type input "what is the tedious and struggle things"
click at [248, 106] on div "plaud Info Edit Share Add Search Subreddits 4 Topics 8 Themes Ask Products 0 As…" at bounding box center [299, 144] width 556 height 288
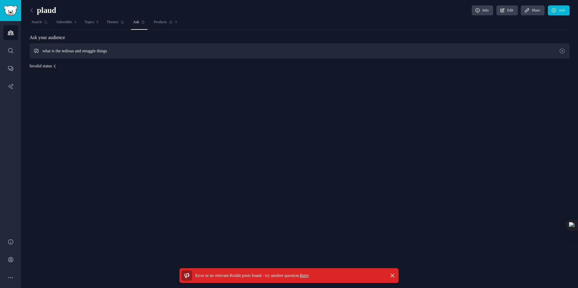
click at [123, 53] on input "what is the tedious and struggle things" at bounding box center [299, 50] width 540 height 15
click at [121, 26] on link "Themes" at bounding box center [116, 23] width 22 height 12
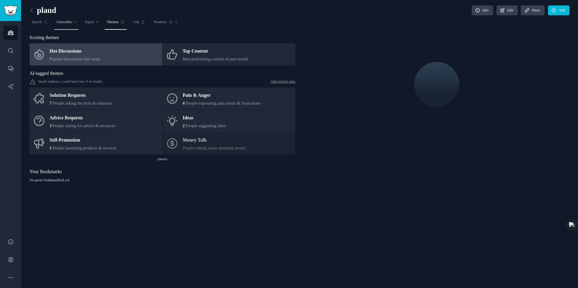
click at [72, 23] on span "Subreddits" at bounding box center [64, 22] width 16 height 5
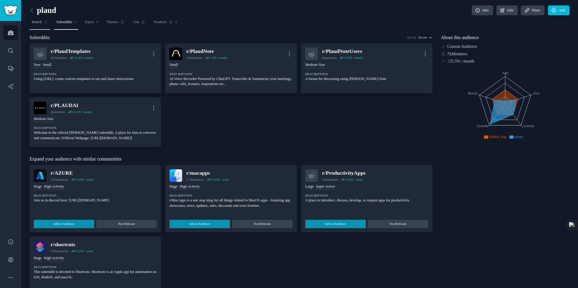
click at [45, 23] on link "Search" at bounding box center [39, 23] width 20 height 12
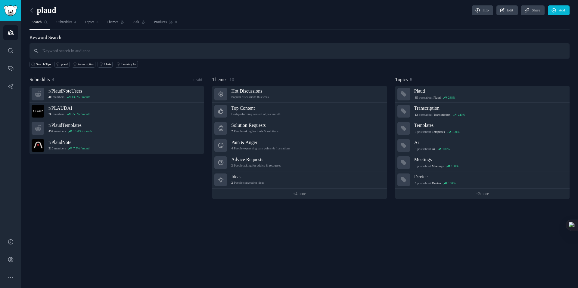
click at [83, 51] on input "text" at bounding box center [299, 50] width 540 height 15
type input "t"
type input "tedious"
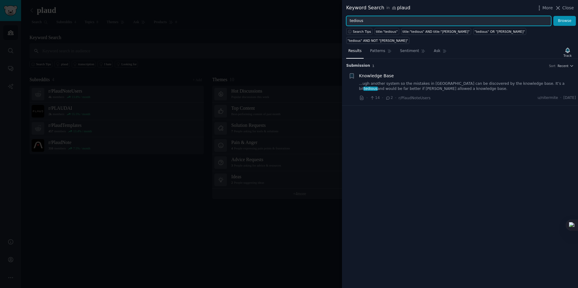
drag, startPoint x: 530, startPoint y: 20, endPoint x: 336, endPoint y: 25, distance: 193.8
click at [336, 25] on div "Keyword Search in plaud More Close tedious Browse Search Tips title:"tedious" t…" at bounding box center [289, 144] width 578 height 288
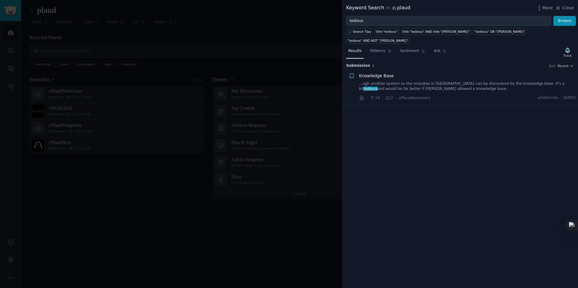
click at [286, 40] on div at bounding box center [289, 144] width 578 height 288
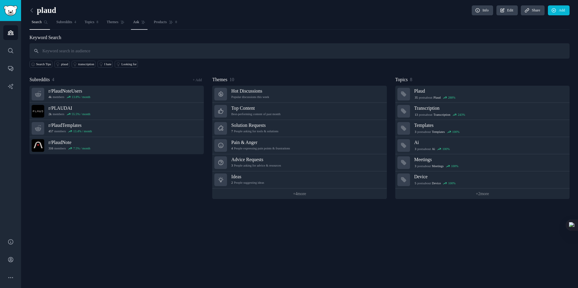
click at [139, 24] on span "Ask" at bounding box center [136, 22] width 6 height 5
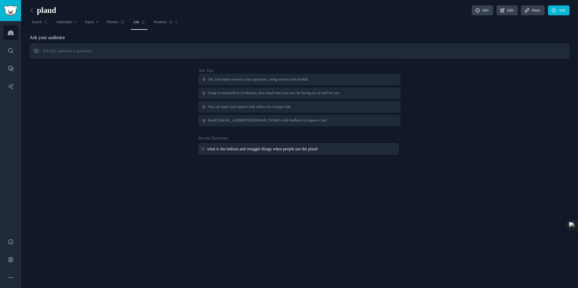
click at [245, 153] on div "what is the tedious and struggle things when people use the plaud" at bounding box center [298, 148] width 200 height 11
type input "what is the tedious and struggle things when people use the plaud"
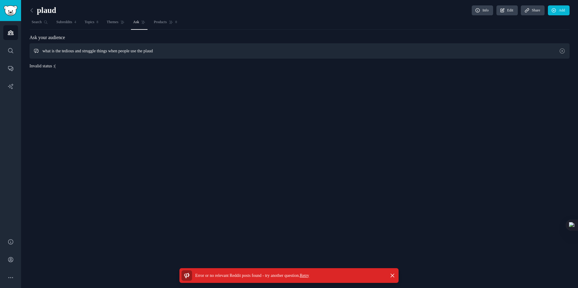
drag, startPoint x: 43, startPoint y: 52, endPoint x: 196, endPoint y: 52, distance: 152.8
click at [196, 52] on input "what is the tedious and struggle things when people use the plaud" at bounding box center [299, 50] width 540 height 15
click at [67, 24] on span "Subreddits" at bounding box center [64, 22] width 16 height 5
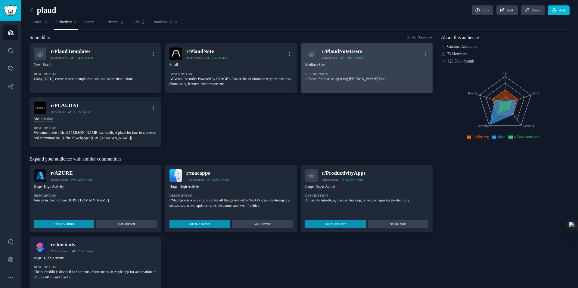
click at [334, 66] on div "Medium Size" at bounding box center [366, 65] width 123 height 6
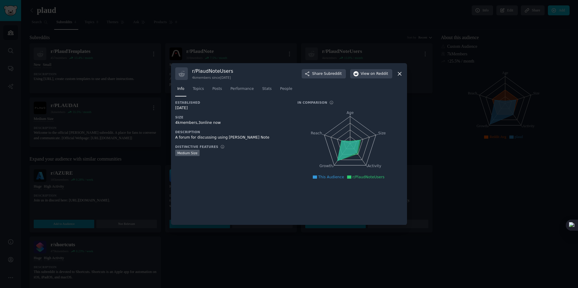
click at [404, 74] on div "r/ PlaudNoteUsers 4k members since 11/21/2023 Share Subreddit View on Reddit In…" at bounding box center [289, 144] width 236 height 162
click at [402, 73] on icon at bounding box center [399, 74] width 6 height 6
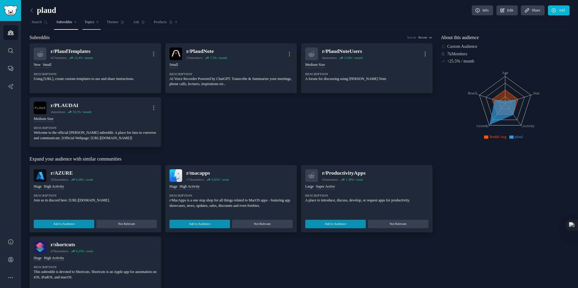
click at [94, 22] on span "Topics" at bounding box center [90, 22] width 10 height 5
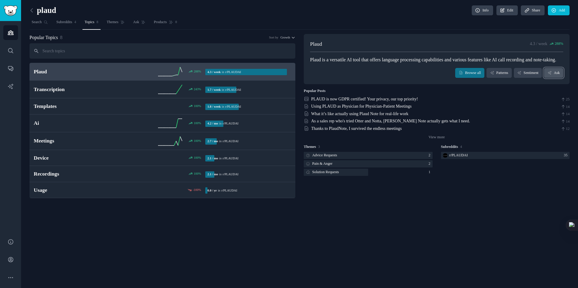
click at [547, 78] on link "Ask" at bounding box center [553, 73] width 19 height 10
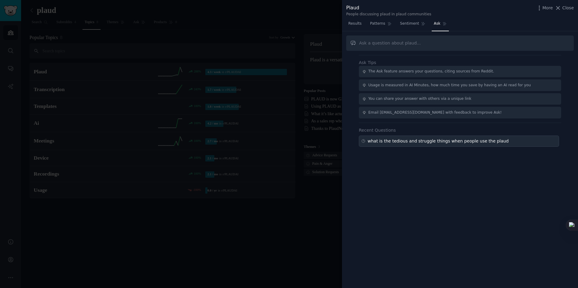
click at [414, 141] on div "what is the tedious and struggle things when people use the plaud" at bounding box center [437, 141] width 141 height 6
type input "what is the tedious and struggle things when people use the plaud"
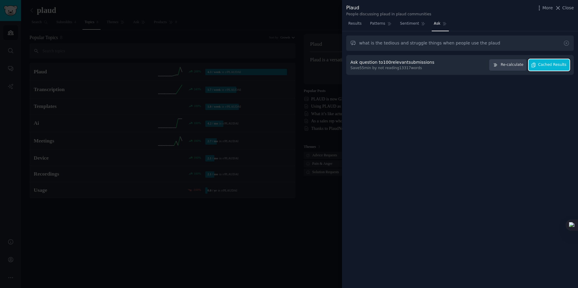
click at [547, 65] on span "Cached Results" at bounding box center [552, 64] width 28 height 5
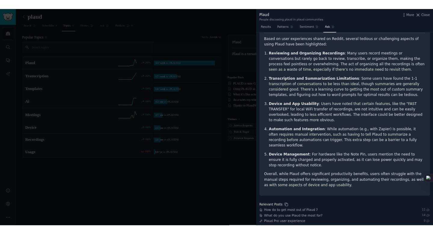
scroll to position [19, 0]
